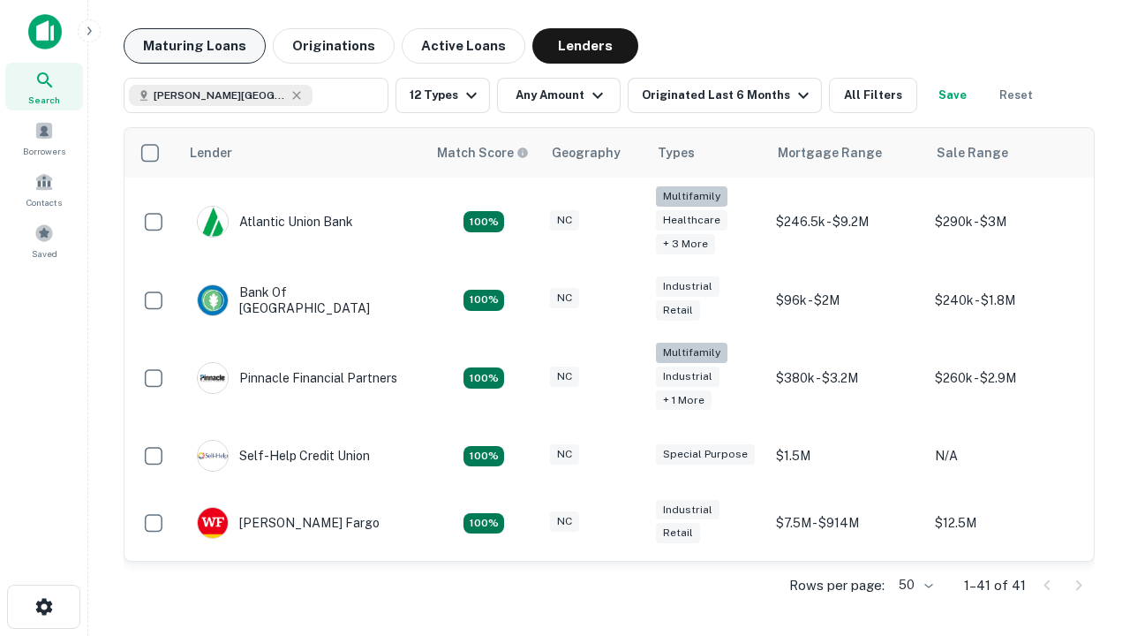
click at [194, 46] on button "Maturing Loans" at bounding box center [195, 45] width 142 height 35
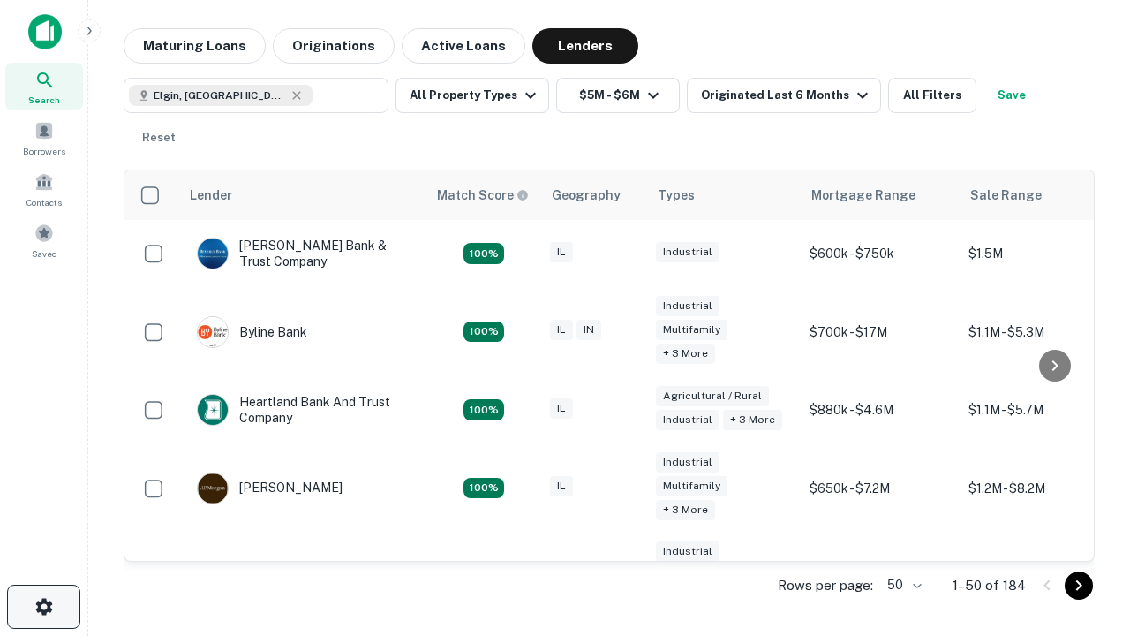
click at [43, 607] on icon "button" at bounding box center [44, 606] width 21 height 21
